Goal: Information Seeking & Learning: Learn about a topic

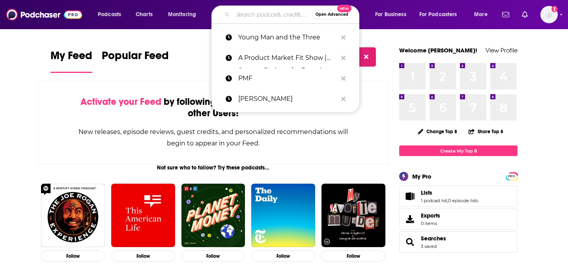
click at [258, 12] on input "Search podcasts, credits, & more..." at bounding box center [272, 14] width 79 height 13
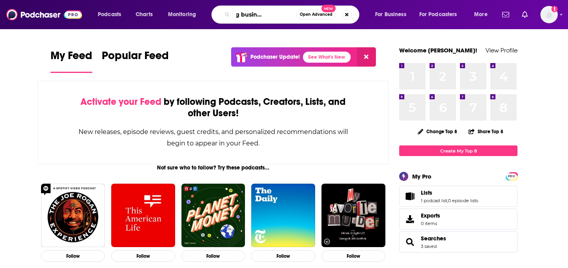
scroll to position [0, 32]
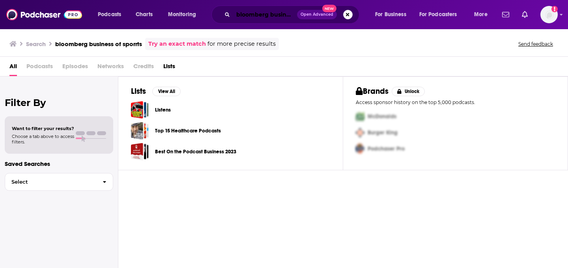
click at [261, 18] on input "bloomberg business of sporrts" at bounding box center [265, 14] width 64 height 13
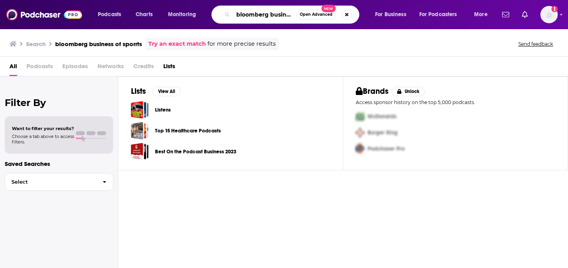
click at [291, 17] on input "bloomberg business of sporrts" at bounding box center [264, 14] width 63 height 13
drag, startPoint x: 283, startPoint y: 17, endPoint x: 301, endPoint y: 17, distance: 18.5
click at [301, 17] on div "bloomberg business of sporrts Open Advanced New" at bounding box center [285, 15] width 148 height 18
click at [285, 15] on input "bloomberg business of sporrts" at bounding box center [264, 14] width 63 height 13
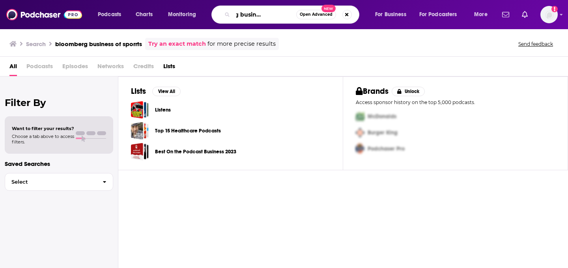
scroll to position [0, 30]
type input "bloomberg business of sports"
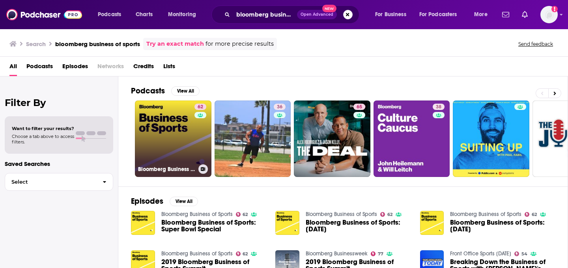
click at [171, 124] on link "62 Bloomberg Business of Sports" at bounding box center [173, 139] width 77 height 77
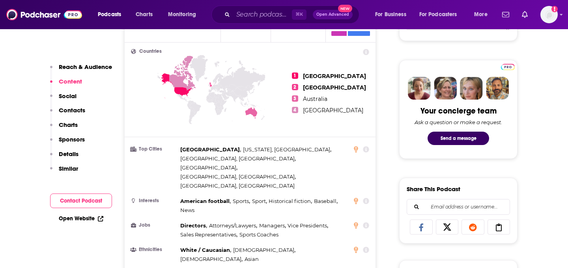
scroll to position [337, 0]
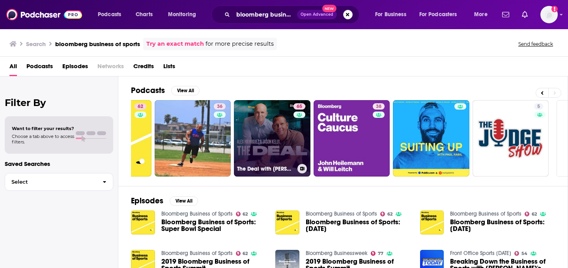
scroll to position [0, 129]
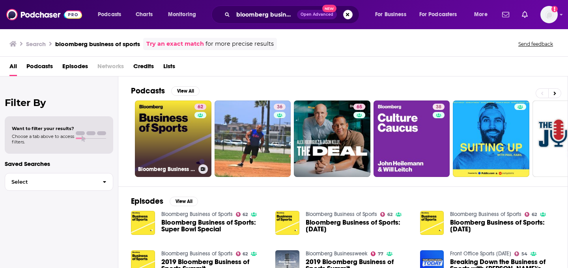
click at [173, 133] on link "62 Bloomberg Business of Sports" at bounding box center [173, 139] width 77 height 77
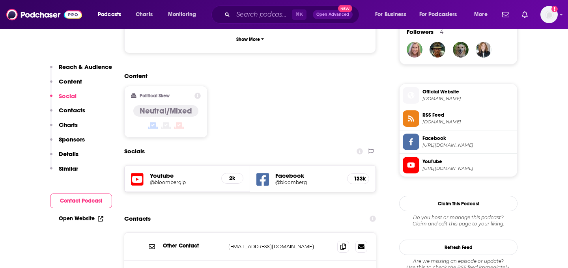
scroll to position [601, 0]
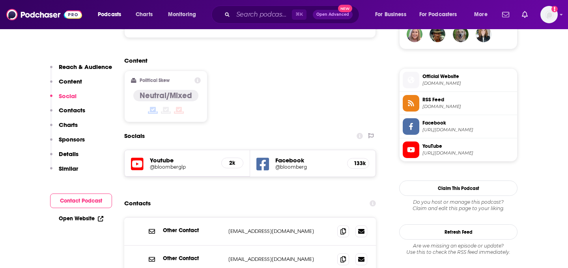
click at [243, 228] on p "[EMAIL_ADDRESS][DOMAIN_NAME]" at bounding box center [279, 231] width 103 height 7
click at [347, 225] on span at bounding box center [343, 231] width 12 height 12
click at [79, 109] on p "Contacts" at bounding box center [72, 109] width 26 height 7
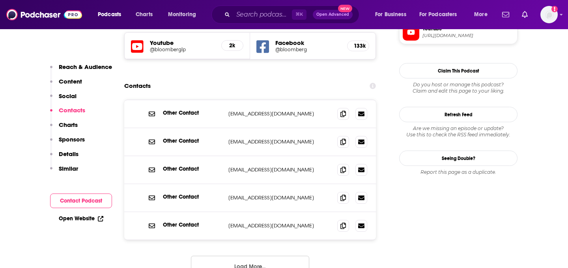
scroll to position [749, 0]
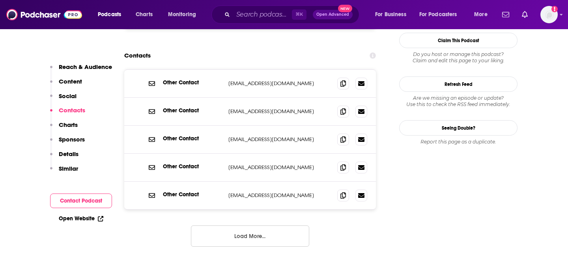
click at [259, 226] on button "Load More..." at bounding box center [250, 236] width 118 height 21
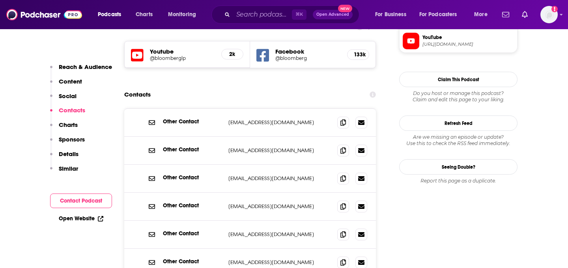
scroll to position [675, 0]
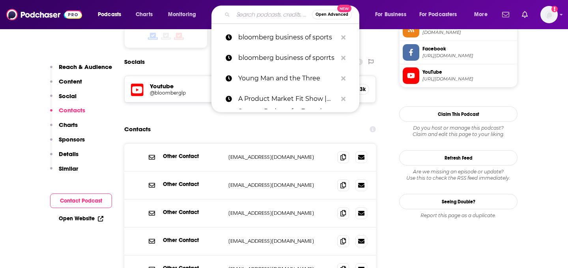
click at [244, 16] on input "Search podcasts, credits, & more..." at bounding box center [272, 14] width 79 height 13
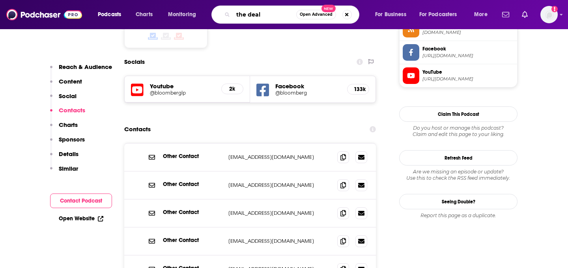
type input "the deal"
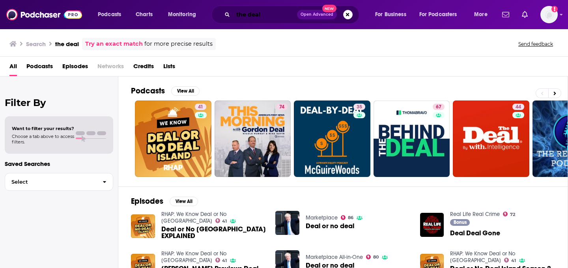
click at [263, 16] on input "the deal" at bounding box center [265, 14] width 64 height 13
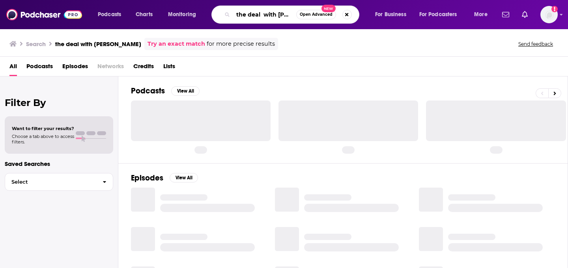
click at [280, 18] on input "the deal with [PERSON_NAME]" at bounding box center [264, 14] width 63 height 13
drag, startPoint x: 289, startPoint y: 17, endPoint x: 261, endPoint y: 15, distance: 28.0
click at [261, 15] on input "the deal with [PERSON_NAME]" at bounding box center [264, 14] width 63 height 13
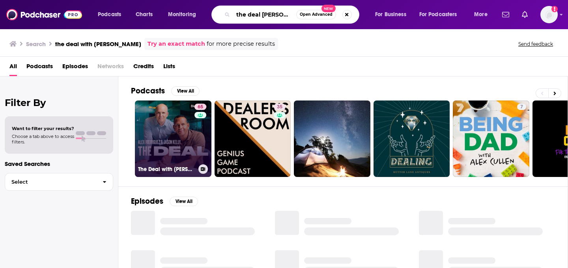
type input "the deal [PERSON_NAME]"
click at [170, 123] on link "65 The Deal with [PERSON_NAME] and [PERSON_NAME]" at bounding box center [173, 139] width 77 height 77
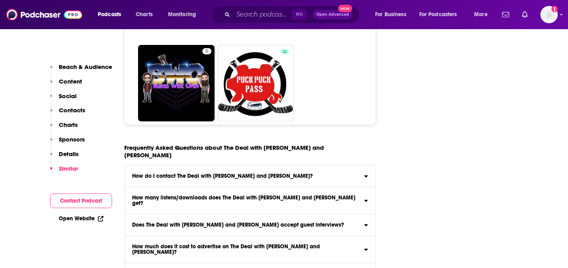
scroll to position [3844, 0]
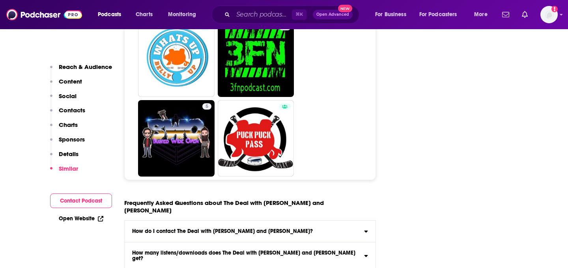
click at [80, 108] on p "Contacts" at bounding box center [72, 109] width 26 height 7
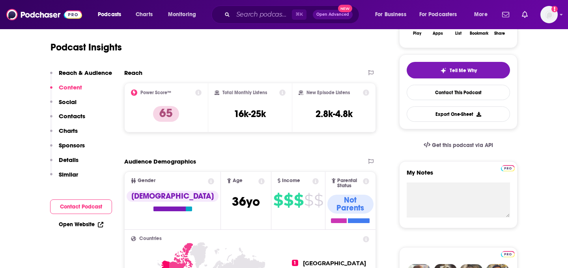
scroll to position [0, 0]
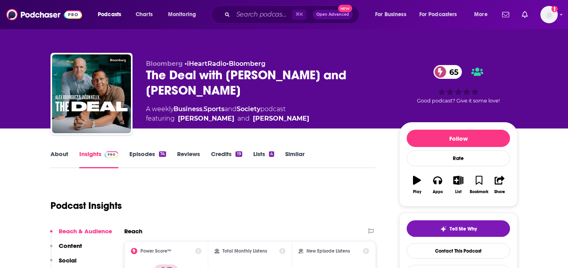
click at [136, 151] on link "Episodes 74" at bounding box center [147, 159] width 37 height 18
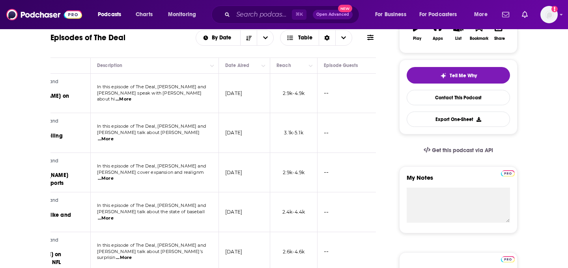
scroll to position [0, 119]
click at [130, 97] on span "...More" at bounding box center [122, 99] width 16 height 6
click at [182, 129] on span "In this episode of The Deal, [PERSON_NAME] and" at bounding box center [149, 126] width 109 height 6
click at [112, 138] on span "...More" at bounding box center [104, 139] width 16 height 6
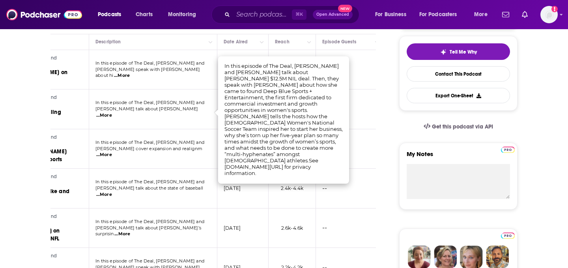
scroll to position [177, 0]
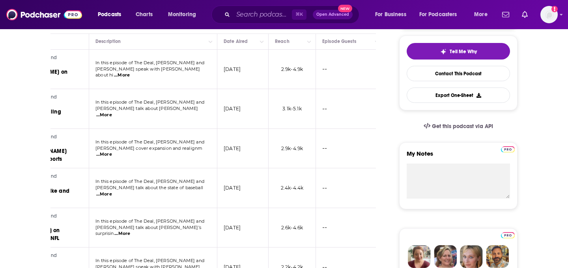
click at [179, 149] on p "[PERSON_NAME] cover expansion and realignm ...More" at bounding box center [152, 152] width 115 height 13
click at [112, 154] on span "...More" at bounding box center [104, 154] width 16 height 6
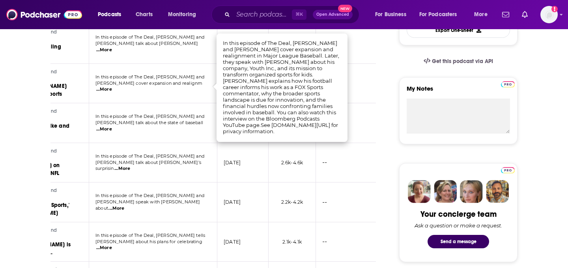
scroll to position [243, 0]
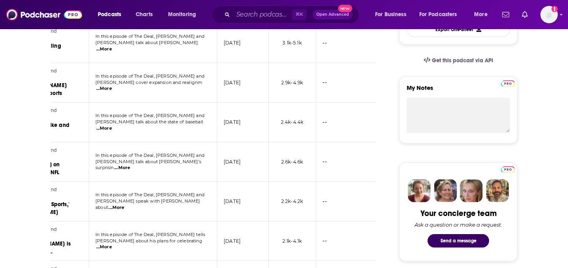
click at [178, 157] on span "In this episode of The Deal, [PERSON_NAME] and" at bounding box center [149, 156] width 109 height 6
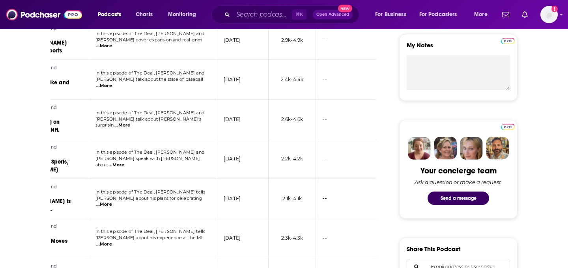
scroll to position [287, 0]
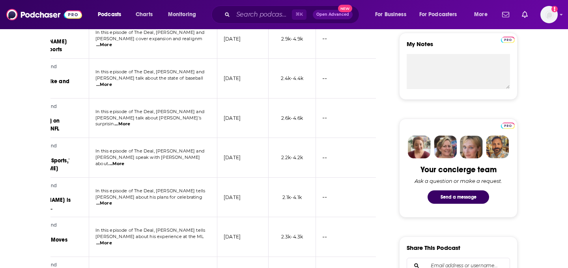
click at [124, 161] on span "...More" at bounding box center [116, 164] width 16 height 6
click at [168, 185] on td "In this episode of The Deal, [PERSON_NAME] tells [PERSON_NAME] about his plans …" at bounding box center [153, 198] width 128 height 40
